Goal: Check status: Check status

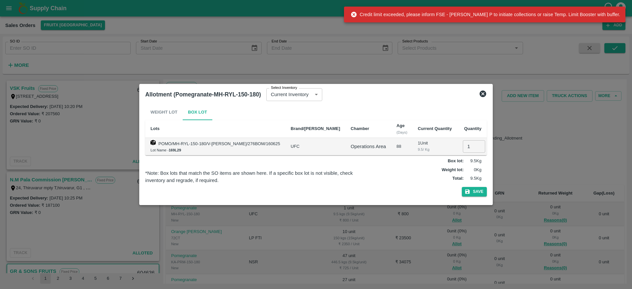
scroll to position [80, 0]
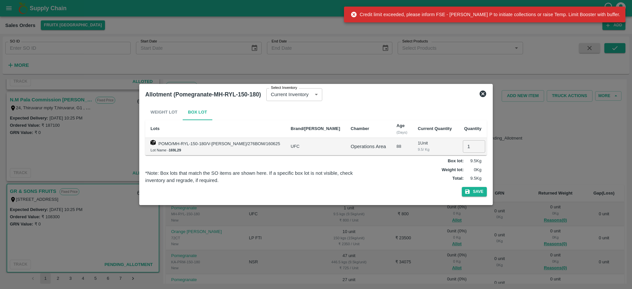
click at [480, 96] on icon at bounding box center [483, 94] width 7 height 7
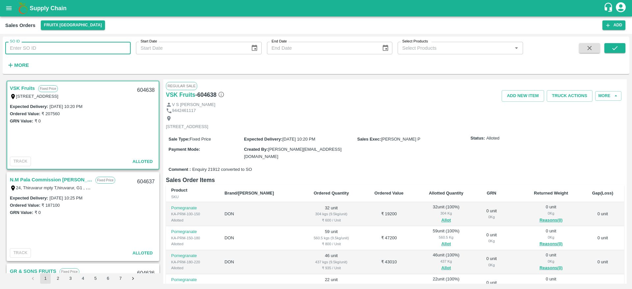
click at [75, 46] on input "SO ID" at bounding box center [67, 48] width 125 height 13
type input "604109"
click at [616, 43] on button "submit" at bounding box center [615, 48] width 21 height 10
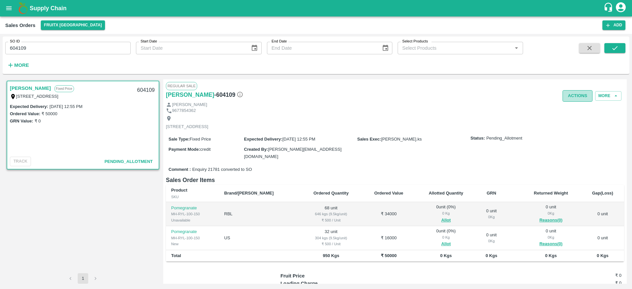
click at [572, 98] on button "Actions" at bounding box center [578, 96] width 30 height 12
click at [453, 127] on div at bounding box center [316, 144] width 632 height 289
click at [441, 219] on button "Allot" at bounding box center [446, 221] width 10 height 8
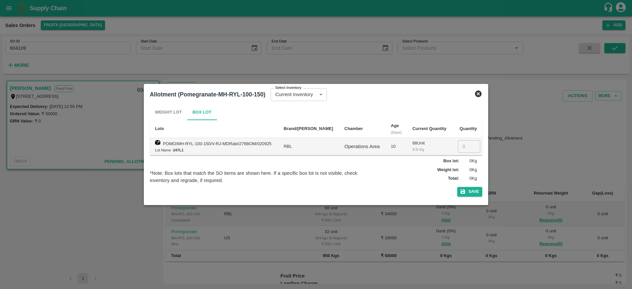
click at [480, 94] on icon at bounding box center [478, 94] width 7 height 7
